Goal: Find specific page/section: Find specific page/section

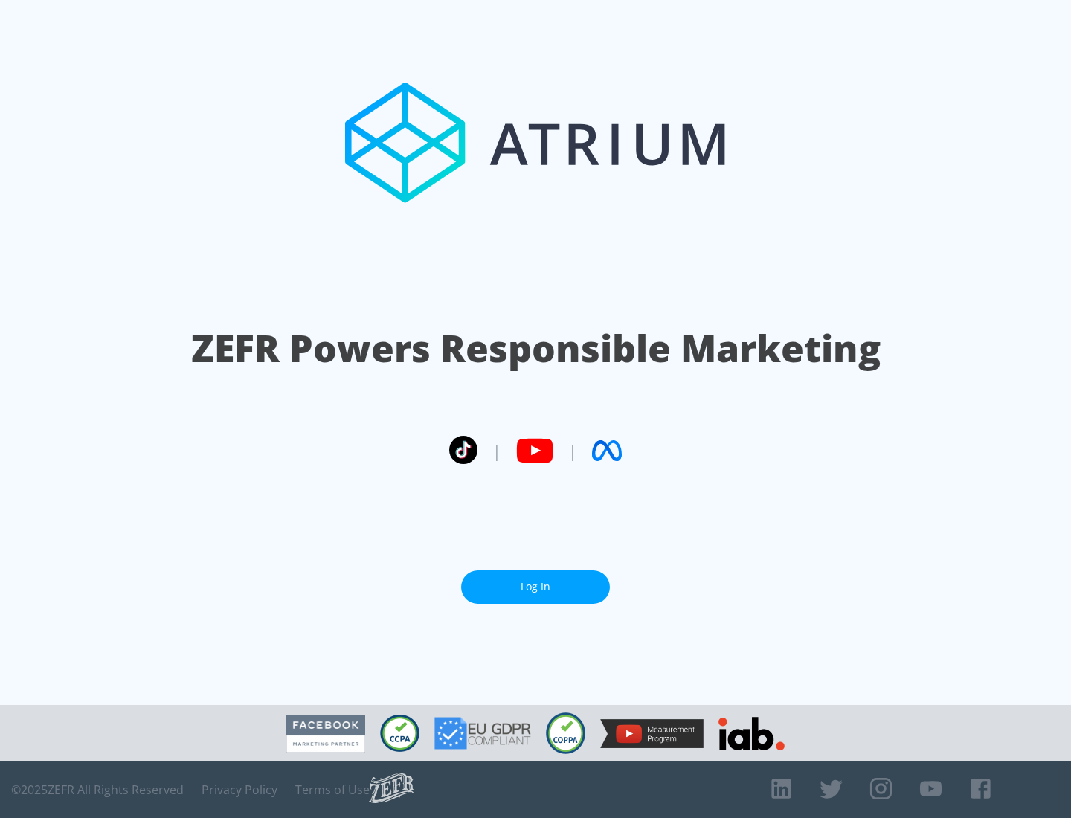
click at [536, 581] on link "Log In" at bounding box center [535, 587] width 149 height 33
